Goal: Transaction & Acquisition: Purchase product/service

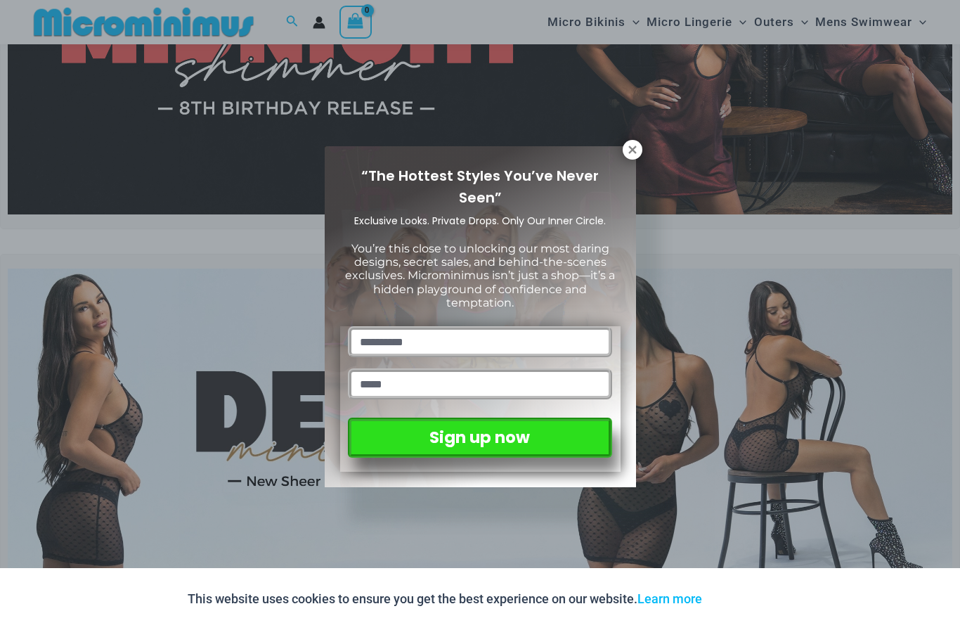
scroll to position [213, 0]
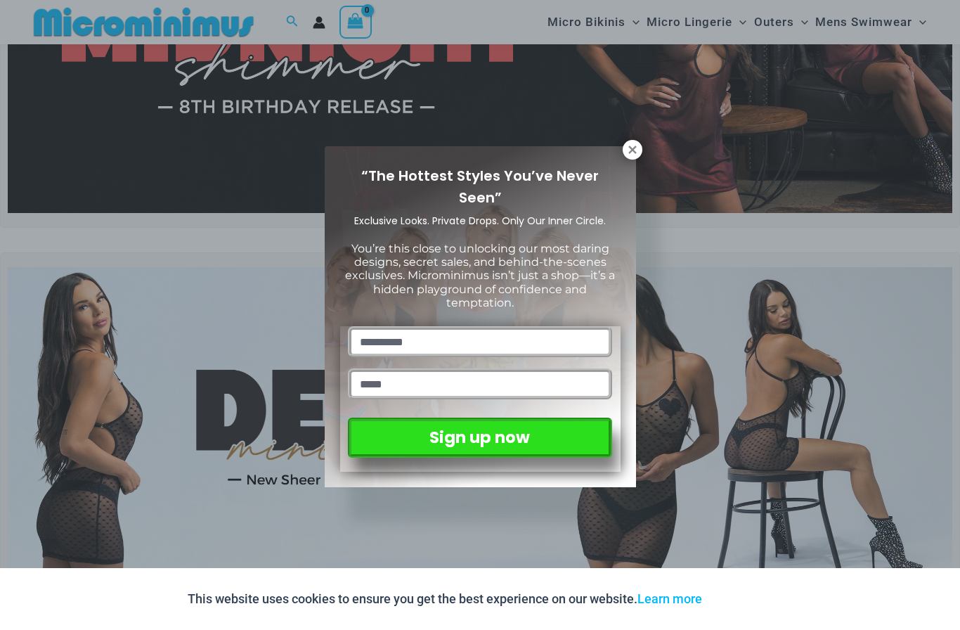
click at [631, 144] on icon at bounding box center [632, 149] width 13 height 13
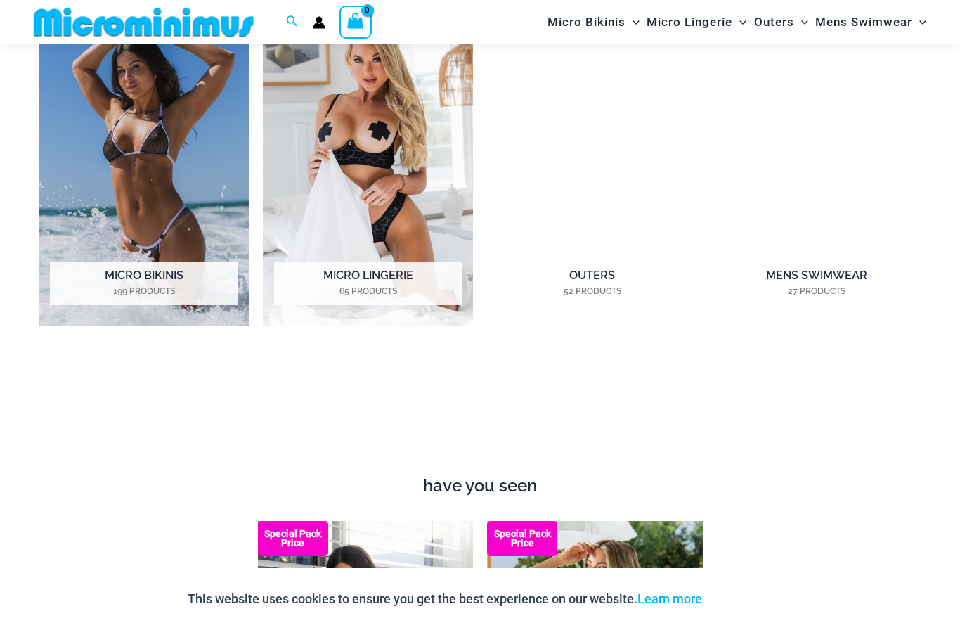
scroll to position [1090, 0]
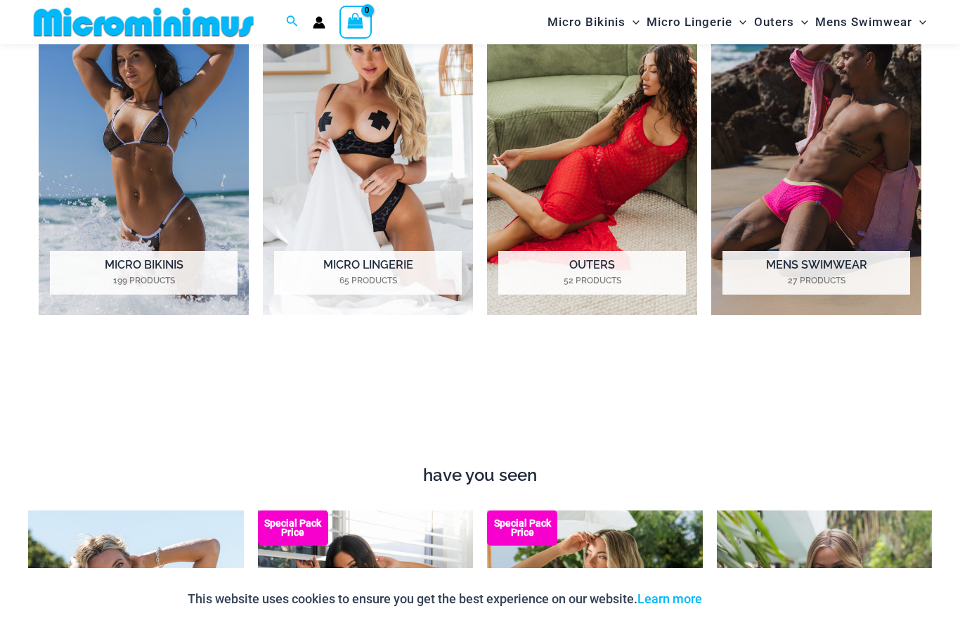
click at [313, 263] on h2 "Micro Lingerie 65 Products" at bounding box center [368, 273] width 188 height 44
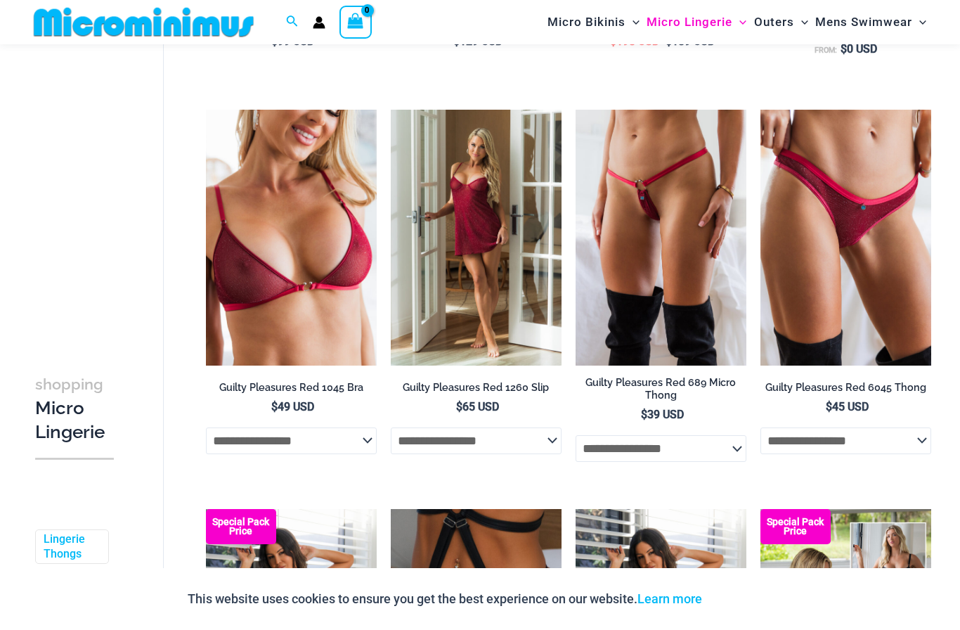
scroll to position [516, 0]
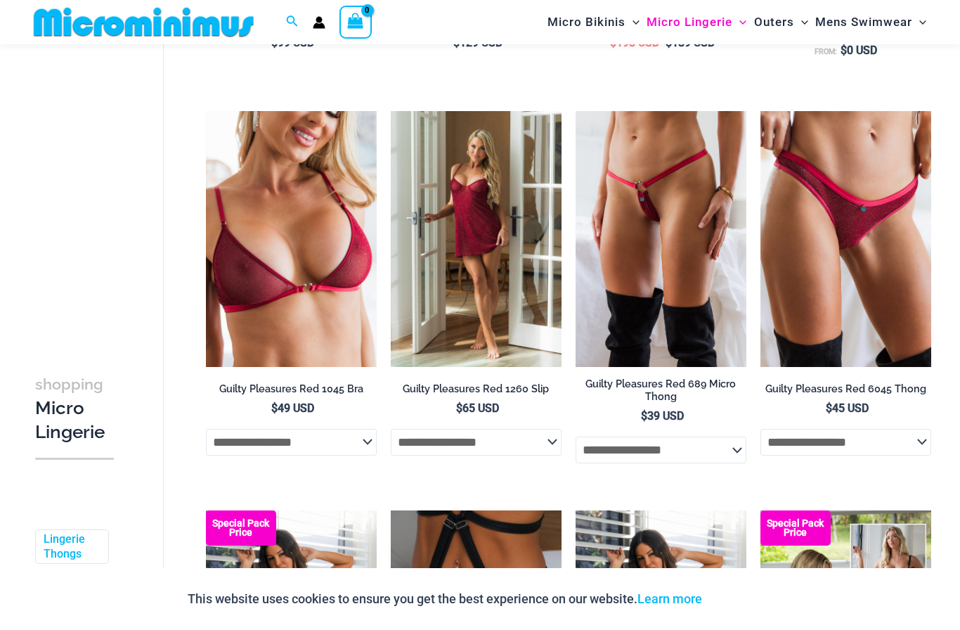
click at [575, 111] on img at bounding box center [575, 111] width 0 height 0
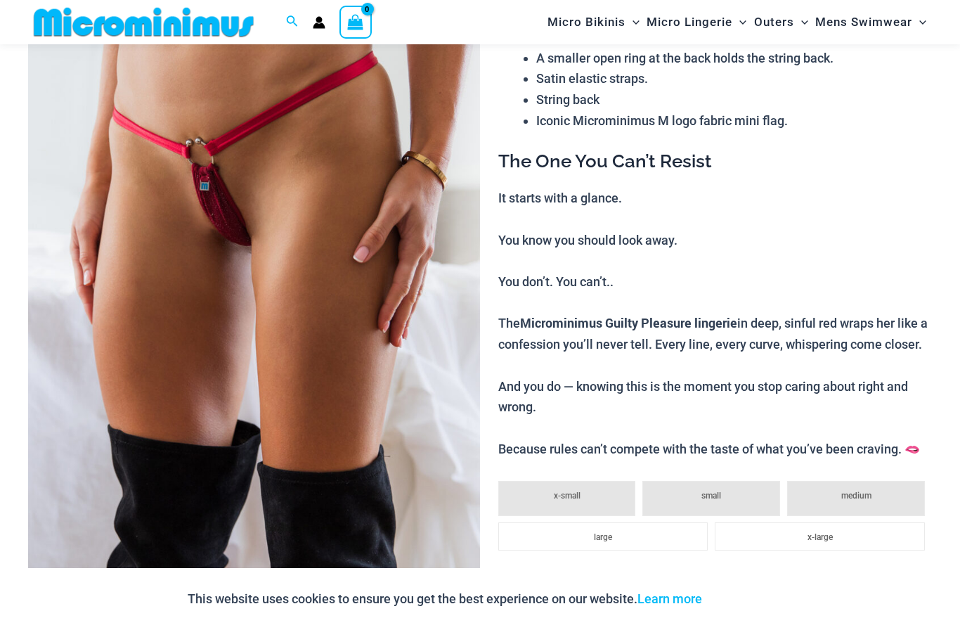
scroll to position [153, 0]
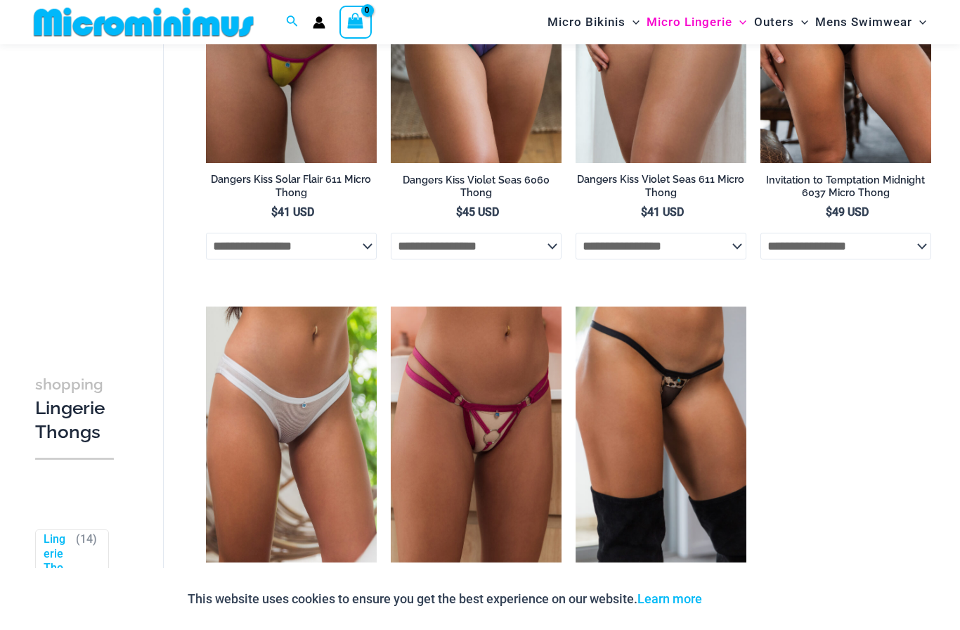
scroll to position [1046, 0]
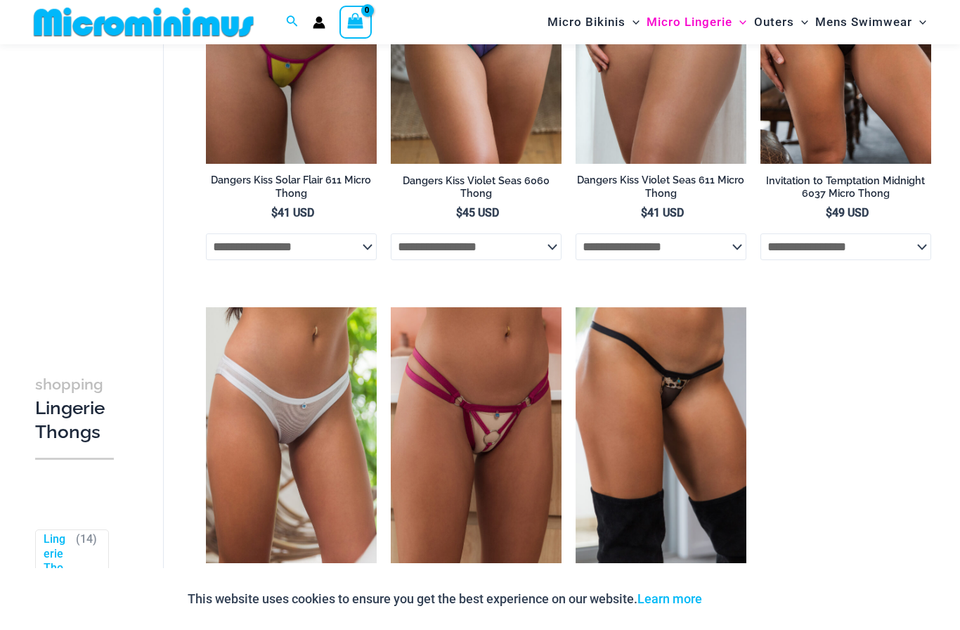
click at [774, 26] on span "Outers" at bounding box center [774, 22] width 40 height 36
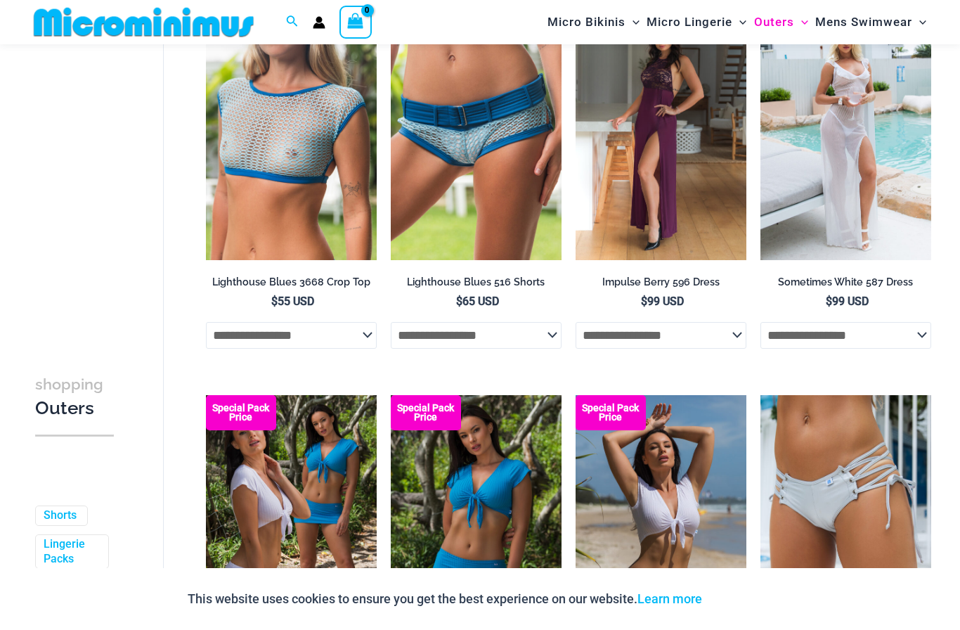
scroll to position [2608, 0]
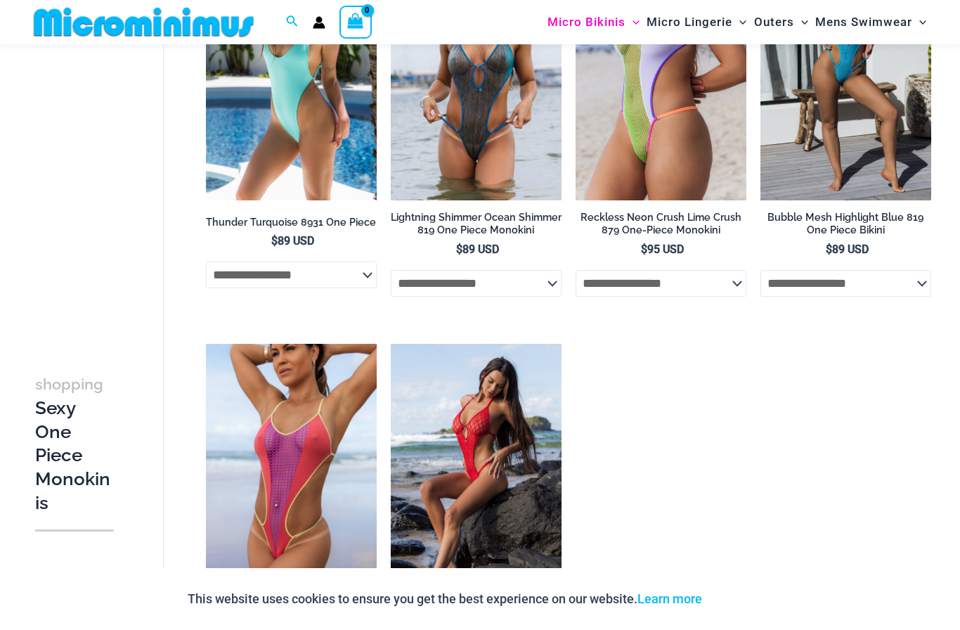
scroll to position [1809, 0]
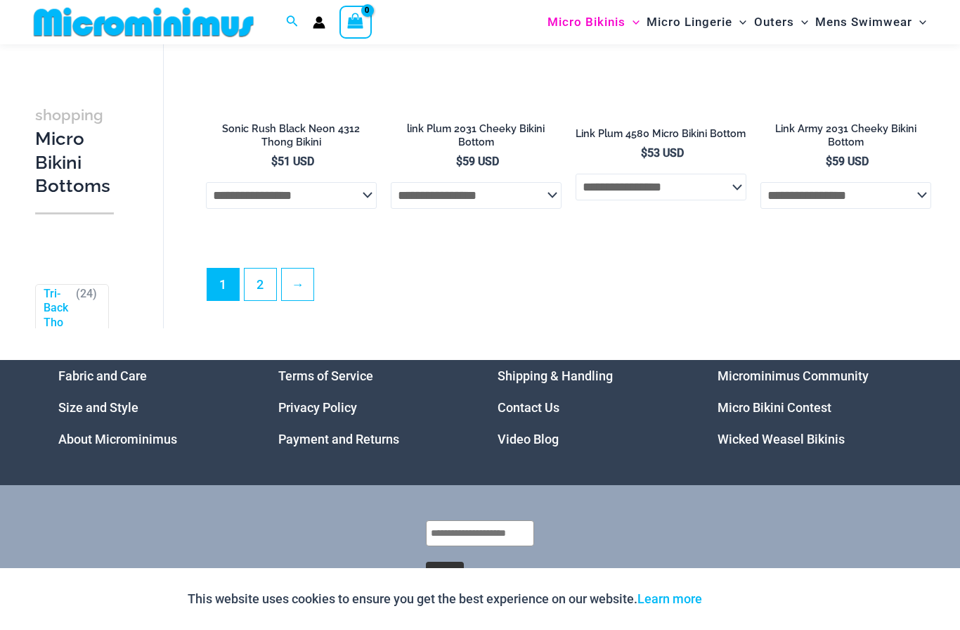
scroll to position [3744, 0]
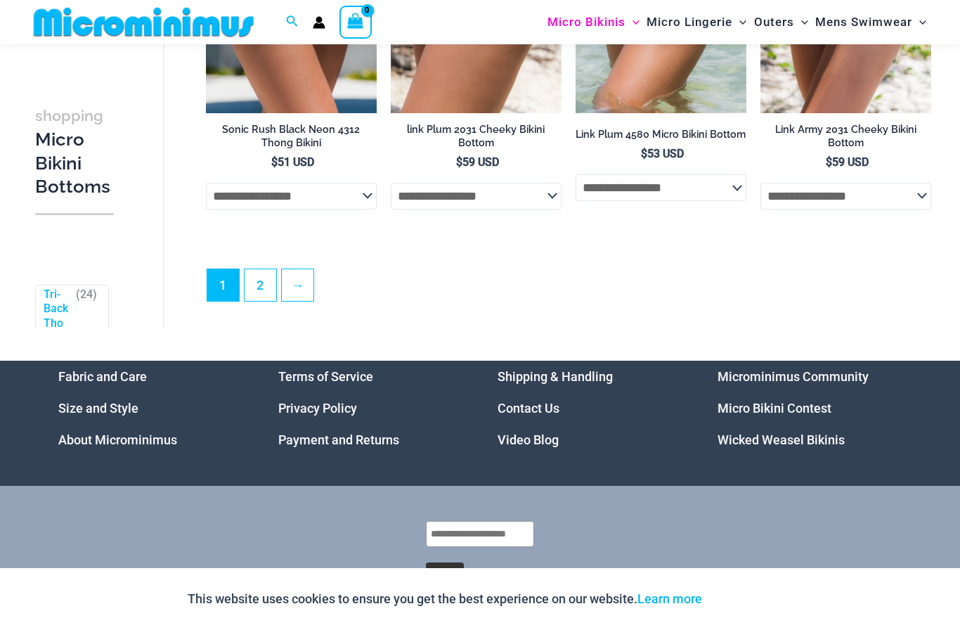
click at [254, 280] on link "2" at bounding box center [261, 285] width 32 height 32
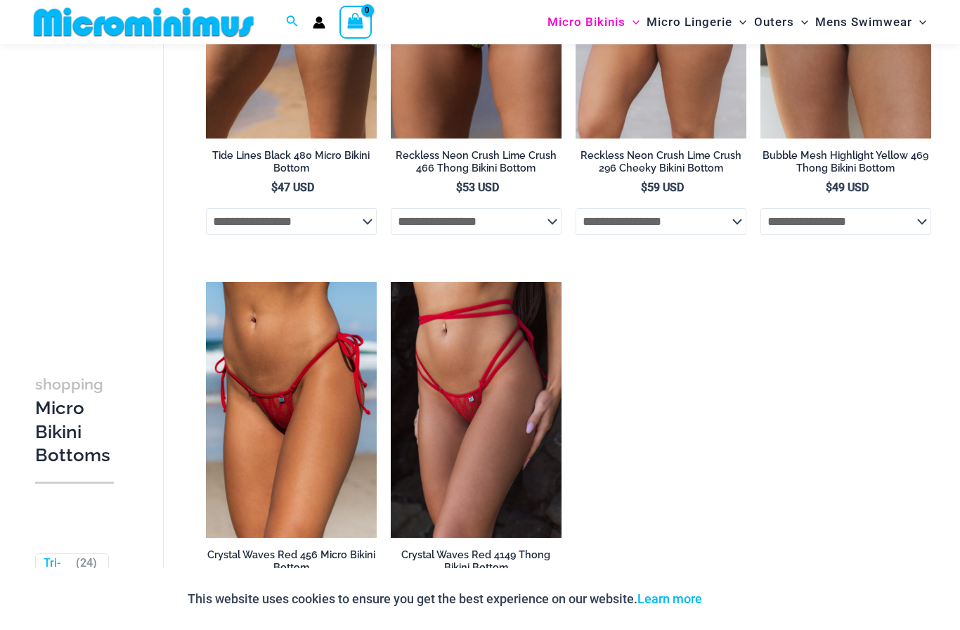
scroll to position [1868, 0]
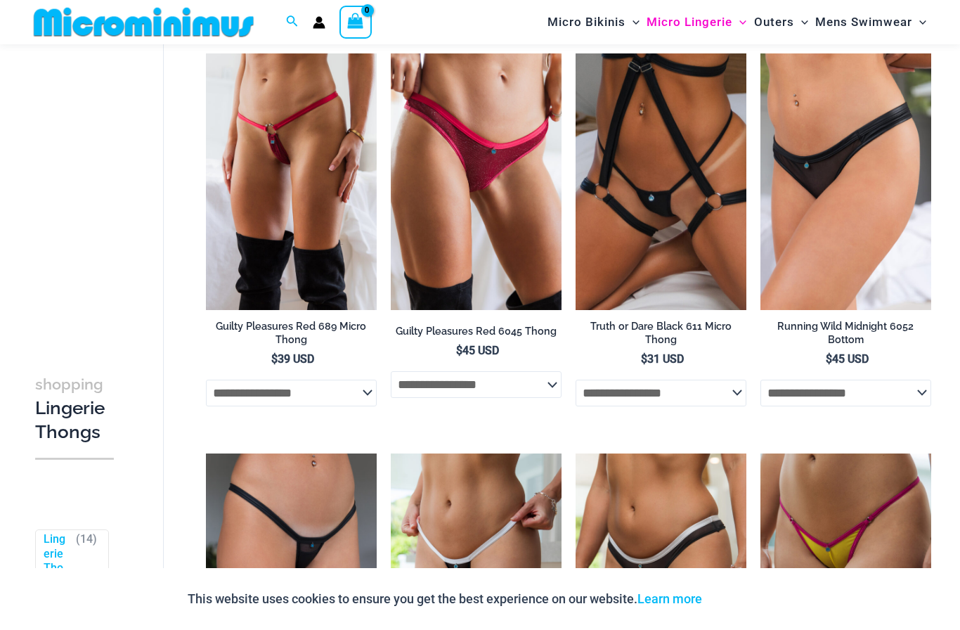
scroll to position [154, 0]
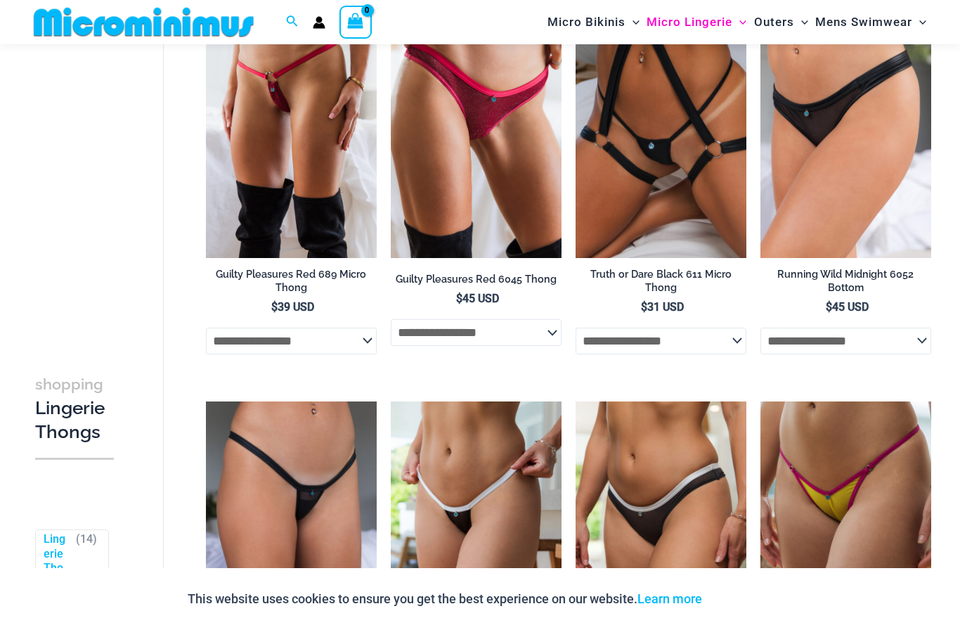
click at [230, 328] on select "**********" at bounding box center [291, 340] width 171 height 27
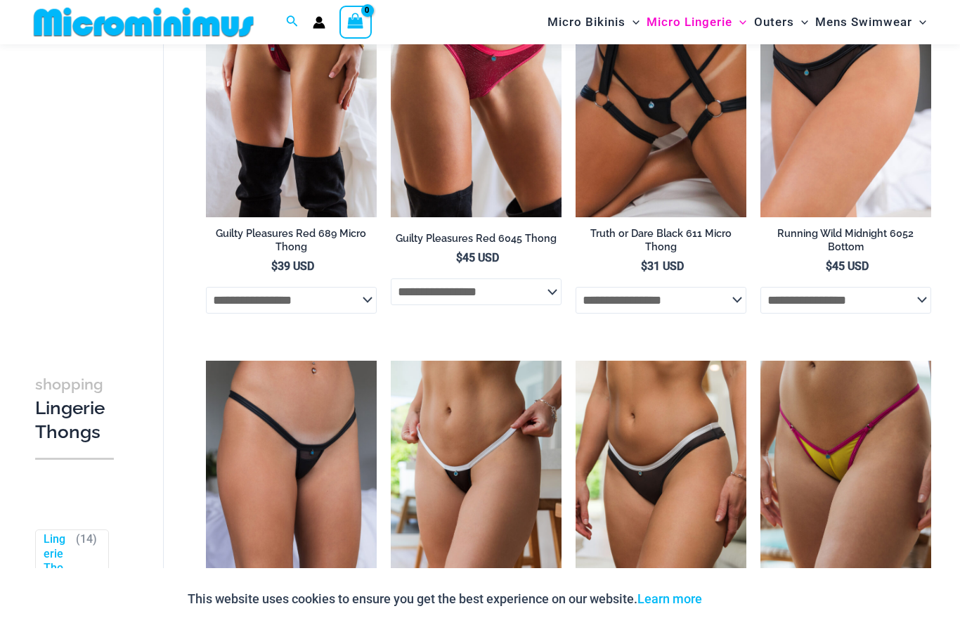
scroll to position [218, 0]
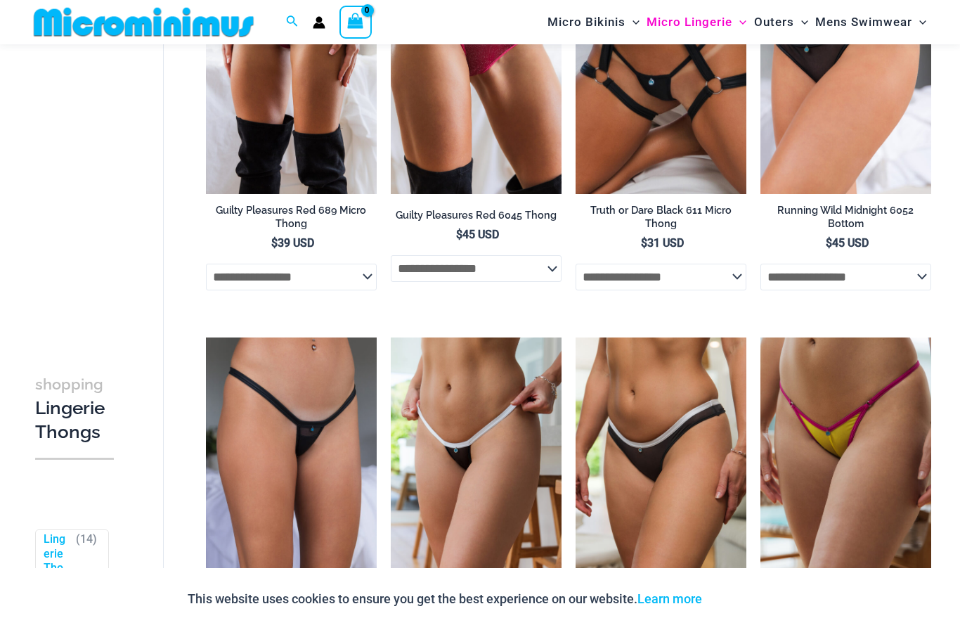
click at [411, 265] on select "**********" at bounding box center [476, 268] width 171 height 27
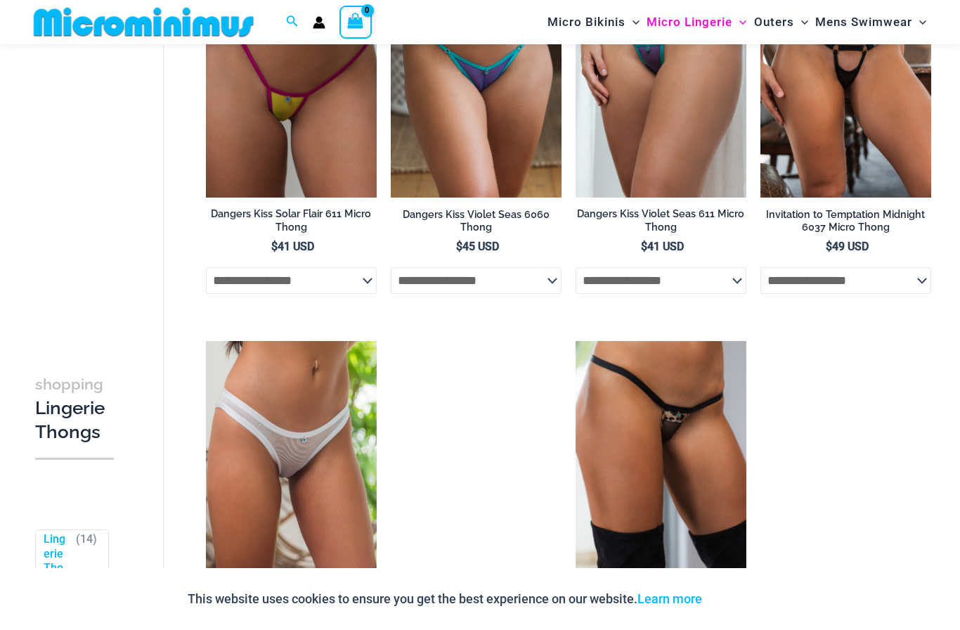
scroll to position [1012, 0]
